Goal: Task Accomplishment & Management: Complete application form

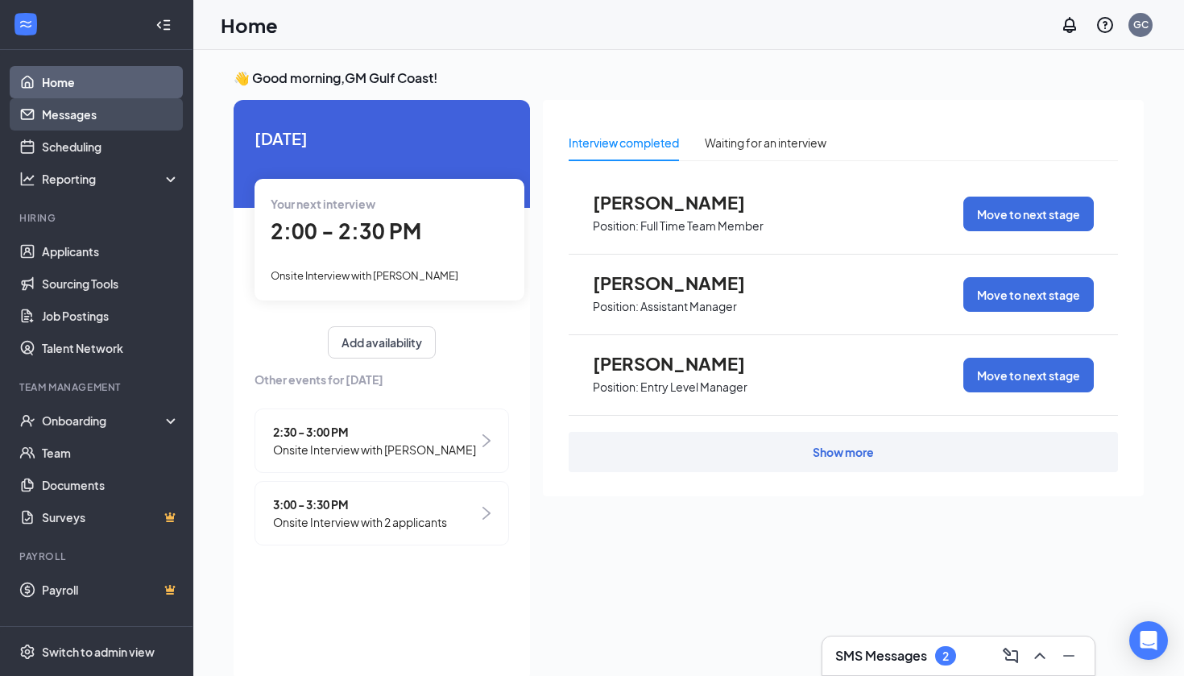
click at [111, 106] on link "Messages" at bounding box center [111, 114] width 138 height 32
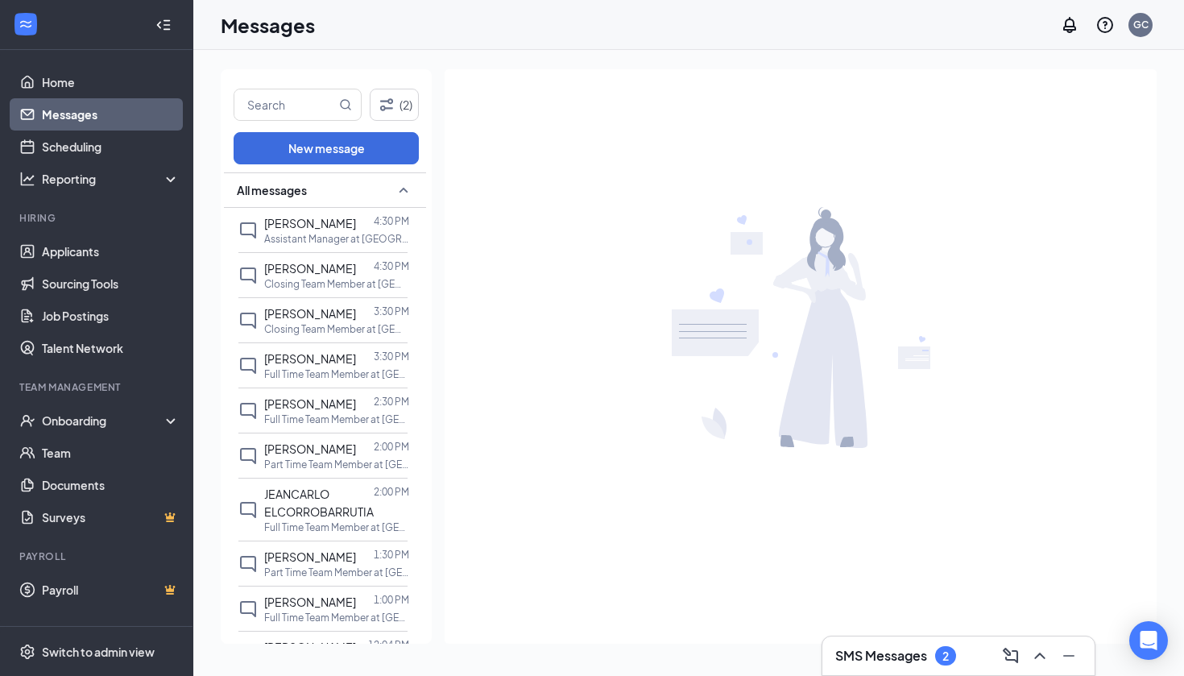
click at [85, 118] on link "Messages" at bounding box center [111, 114] width 138 height 32
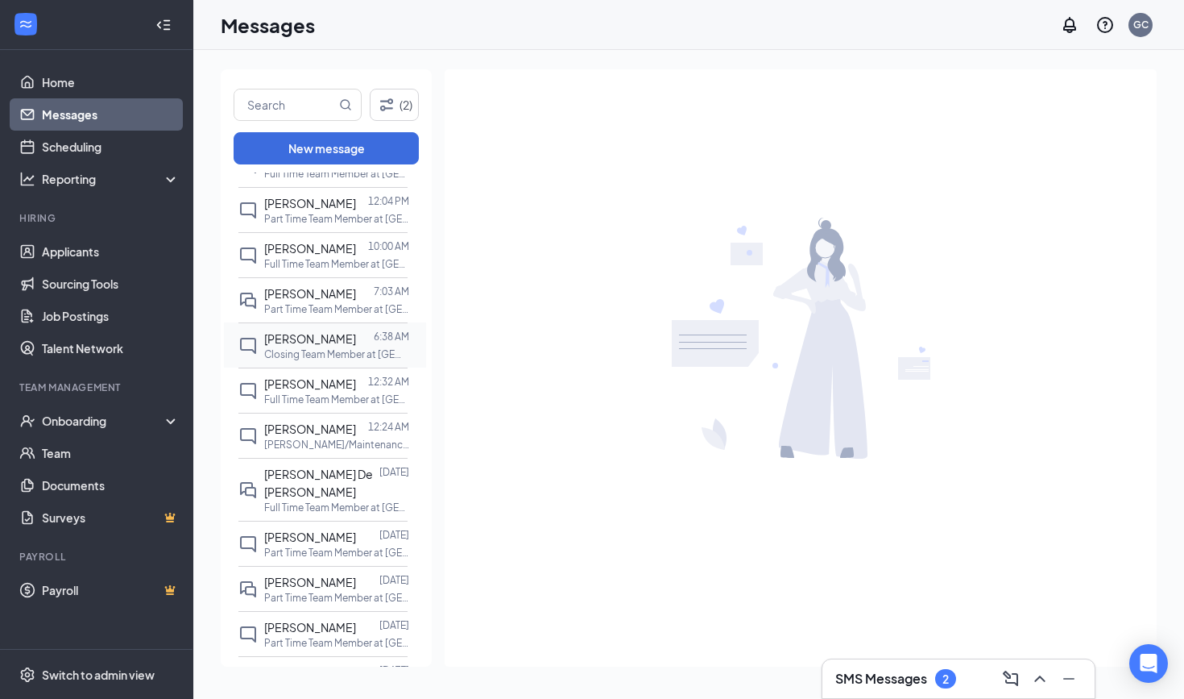
scroll to position [446, 0]
click at [300, 587] on span "Estrella Barajas" at bounding box center [310, 580] width 92 height 15
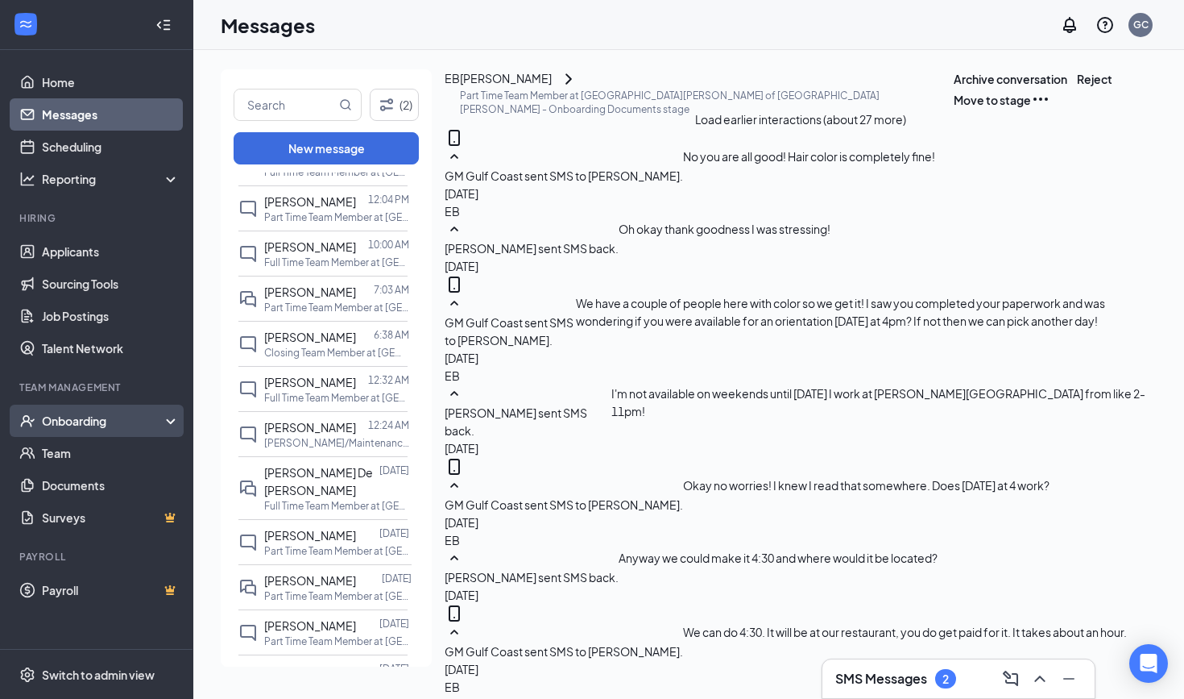
scroll to position [663, 0]
click at [121, 425] on div "Onboarding" at bounding box center [104, 421] width 124 height 16
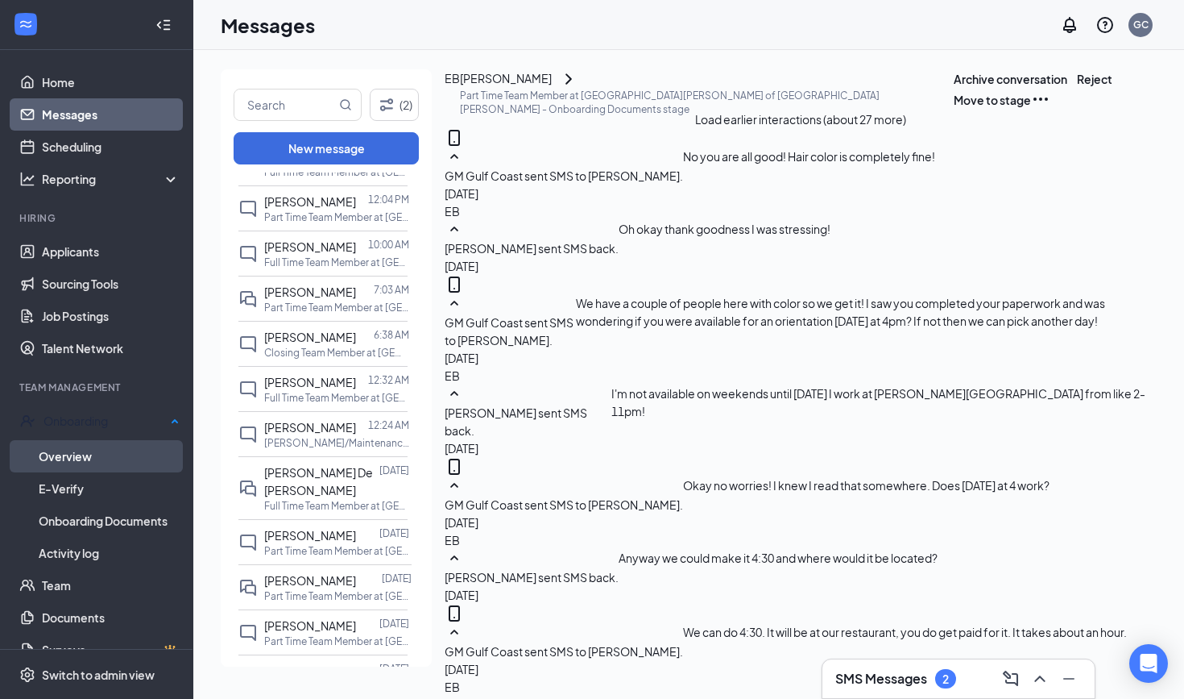
click at [117, 450] on link "Overview" at bounding box center [109, 456] width 141 height 32
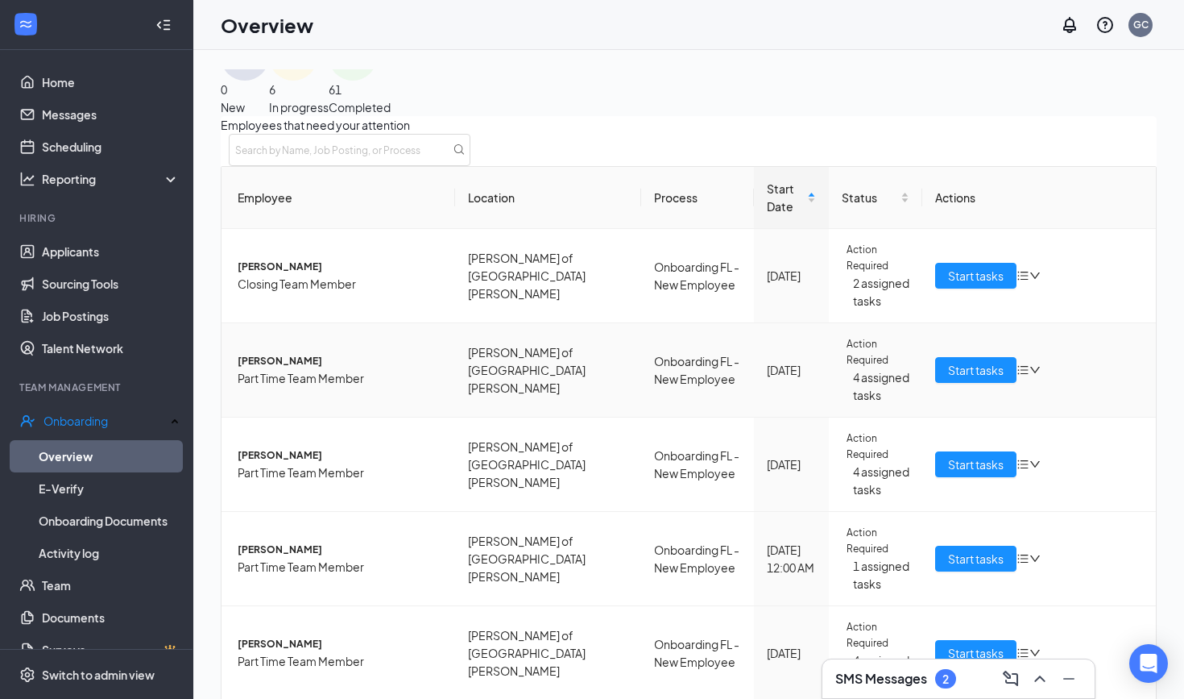
scroll to position [102, 0]
click at [948, 557] on span "Start tasks" at bounding box center [976, 559] width 56 height 18
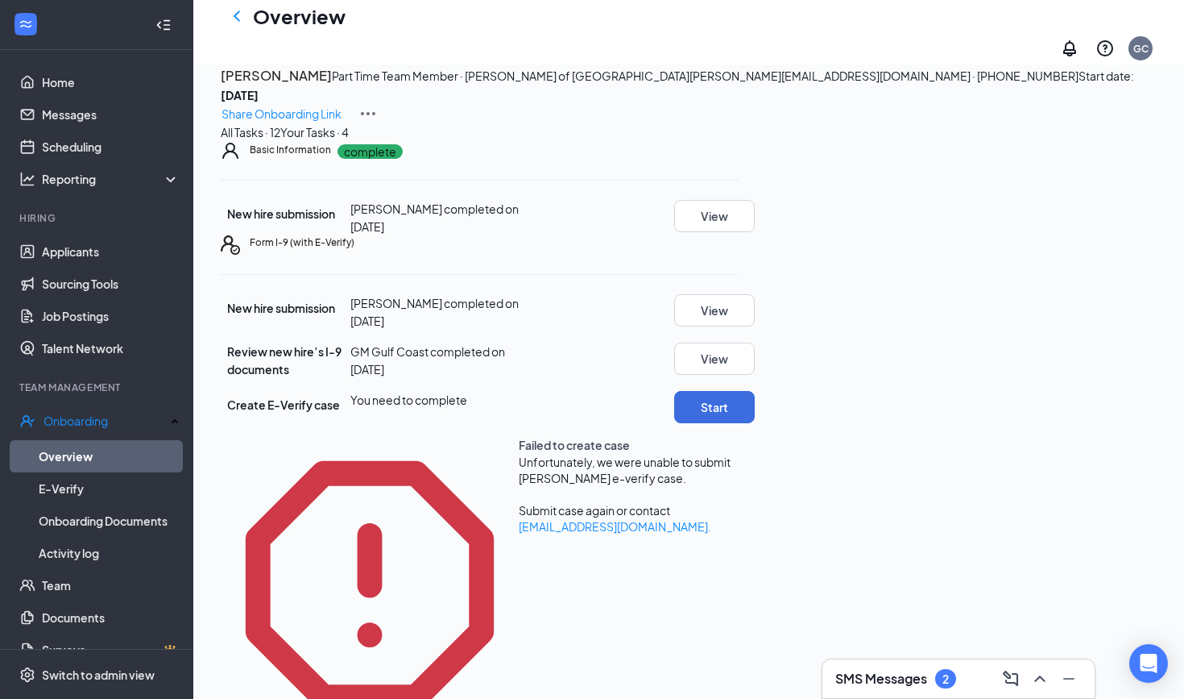
scroll to position [56, 0]
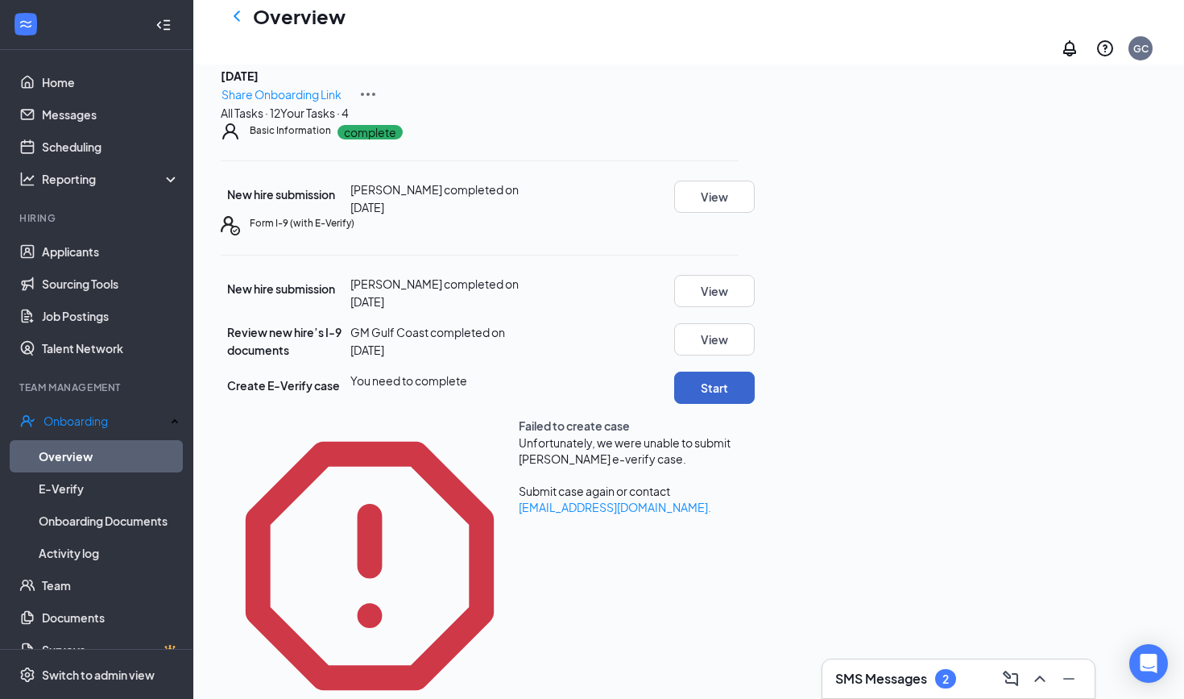
click at [755, 404] on button "Start" at bounding box center [714, 387] width 81 height 32
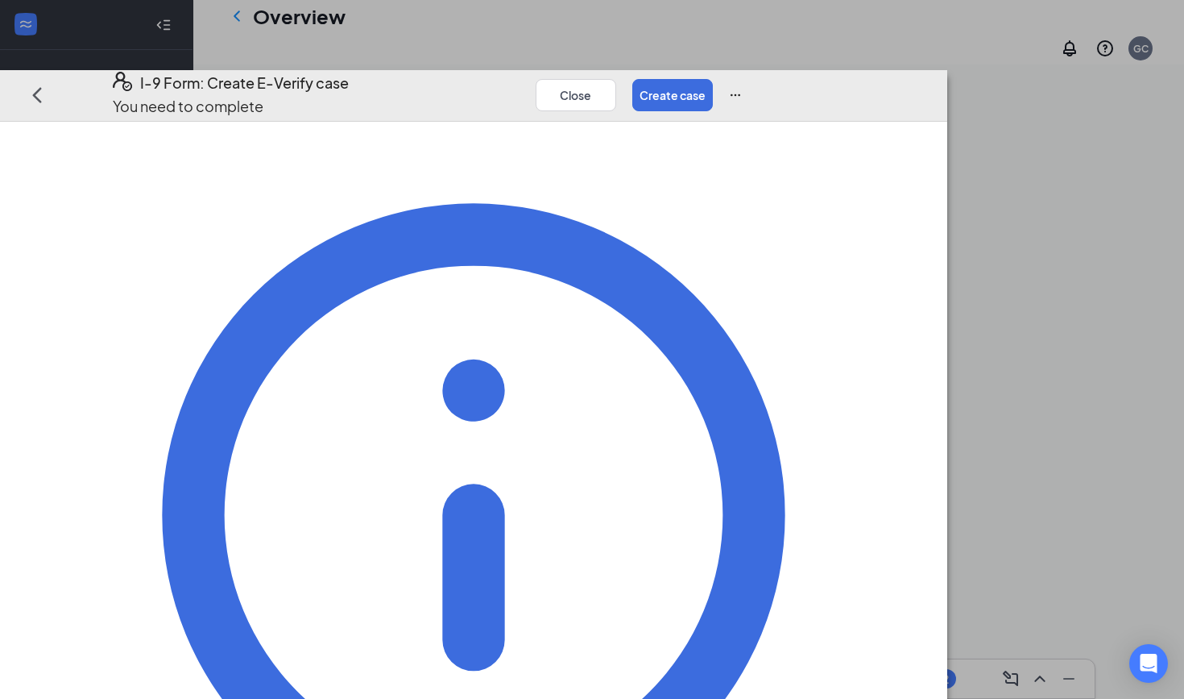
scroll to position [0, 0]
click at [616, 78] on button "Close" at bounding box center [576, 94] width 81 height 32
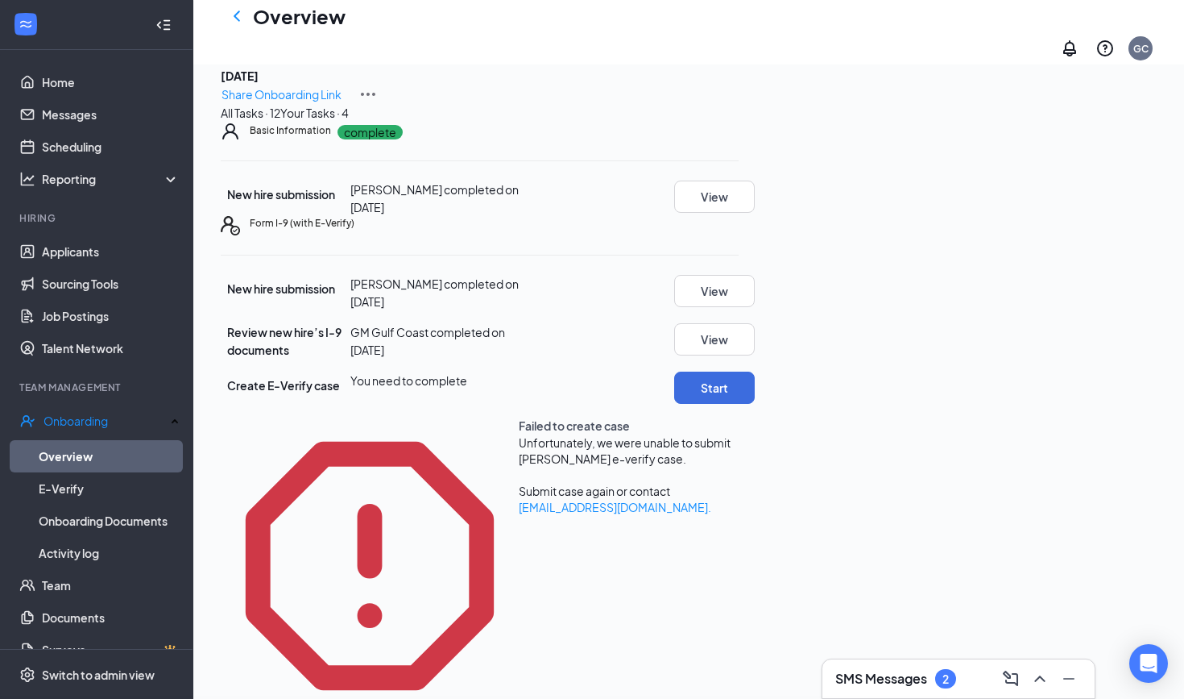
scroll to position [284, 0]
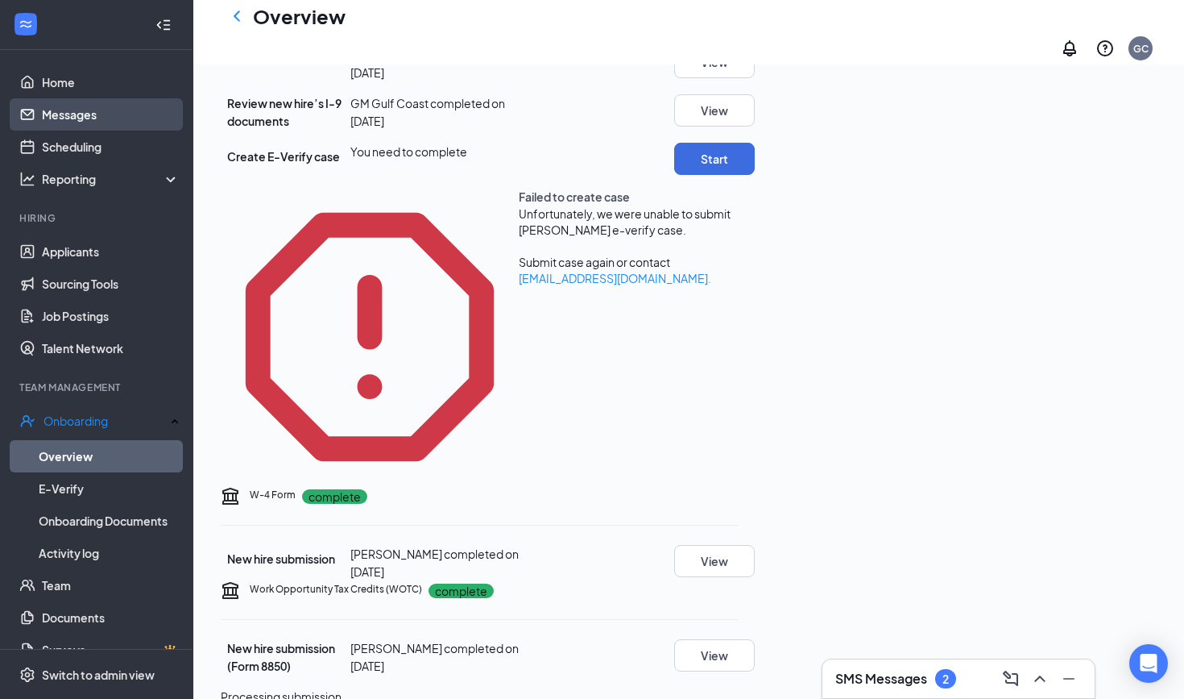
click at [63, 115] on link "Messages" at bounding box center [111, 114] width 138 height 32
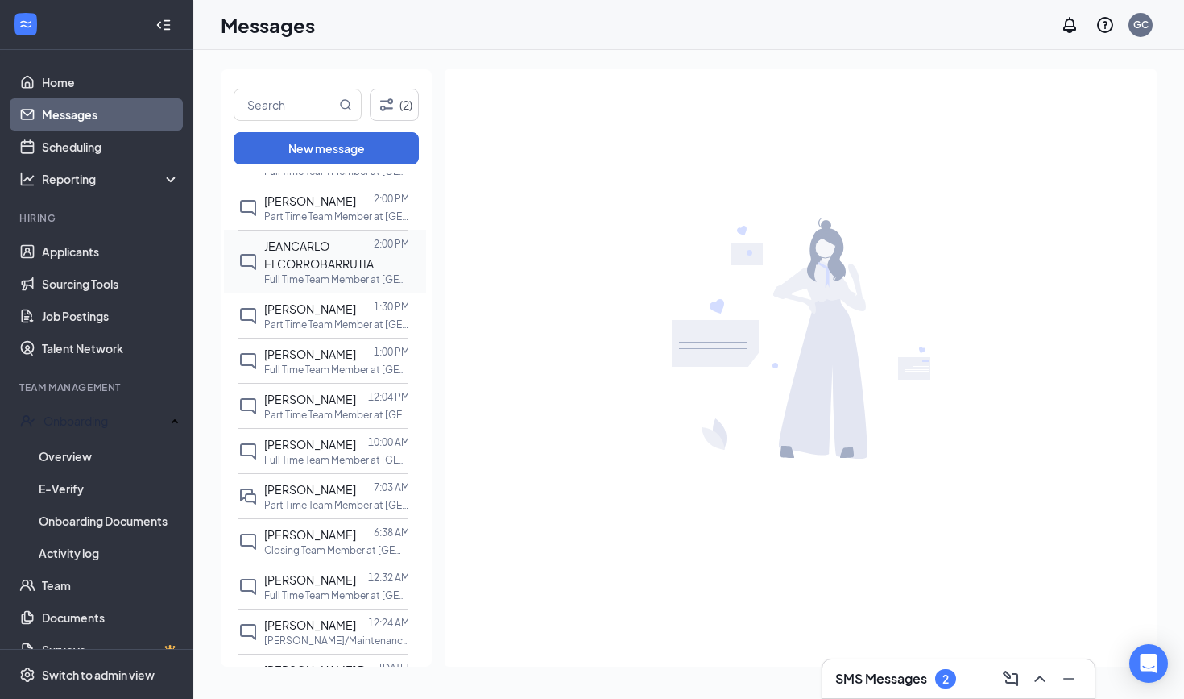
scroll to position [255, 0]
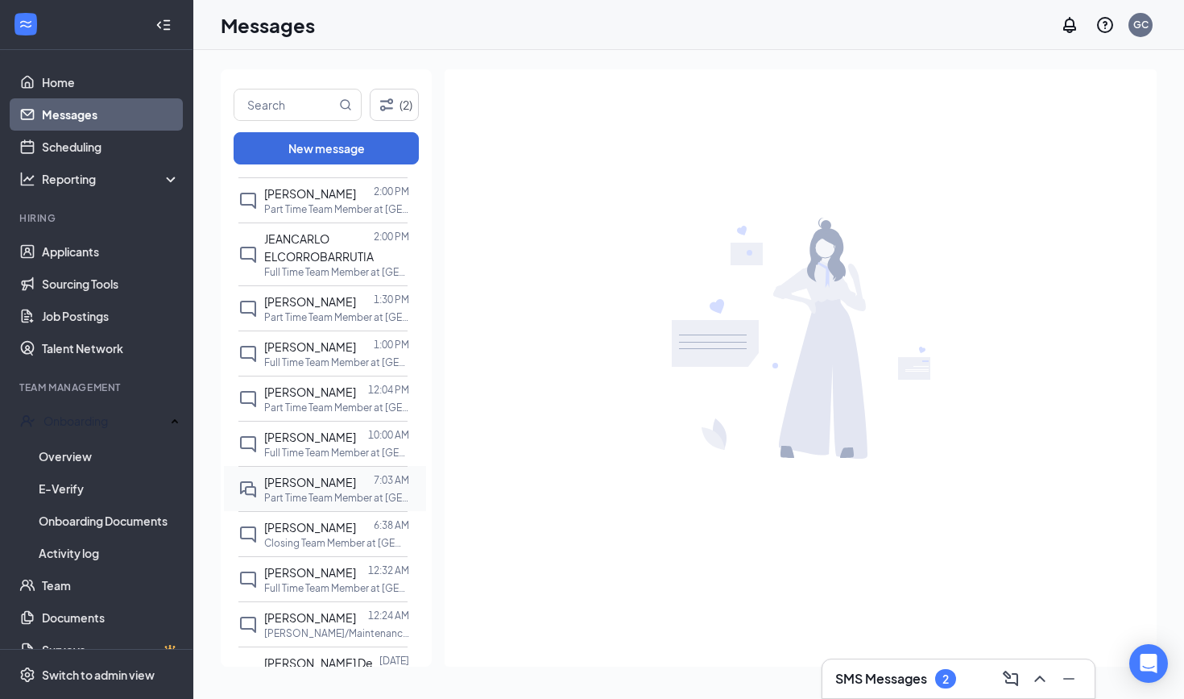
click at [305, 489] on span "Bruce Francis" at bounding box center [310, 482] width 92 height 15
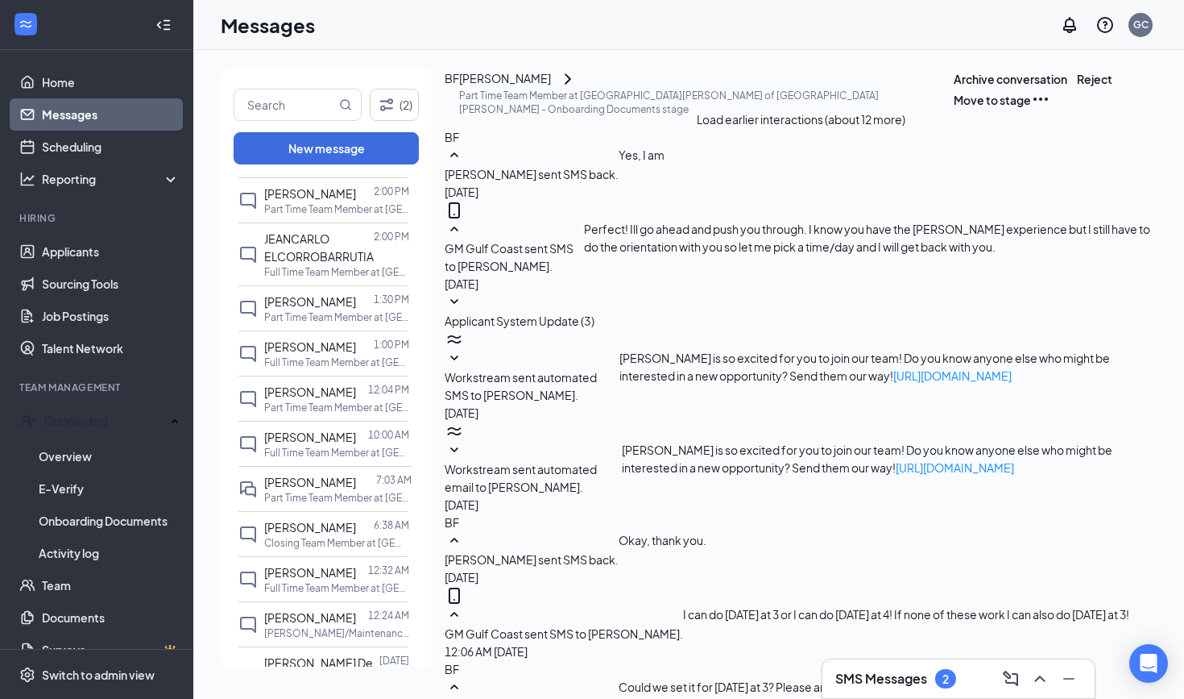
scroll to position [359, 0]
type textarea "Yeah that's perfect! Just bring your ID and I will see you then!"
